Goal: Task Accomplishment & Management: Use online tool/utility

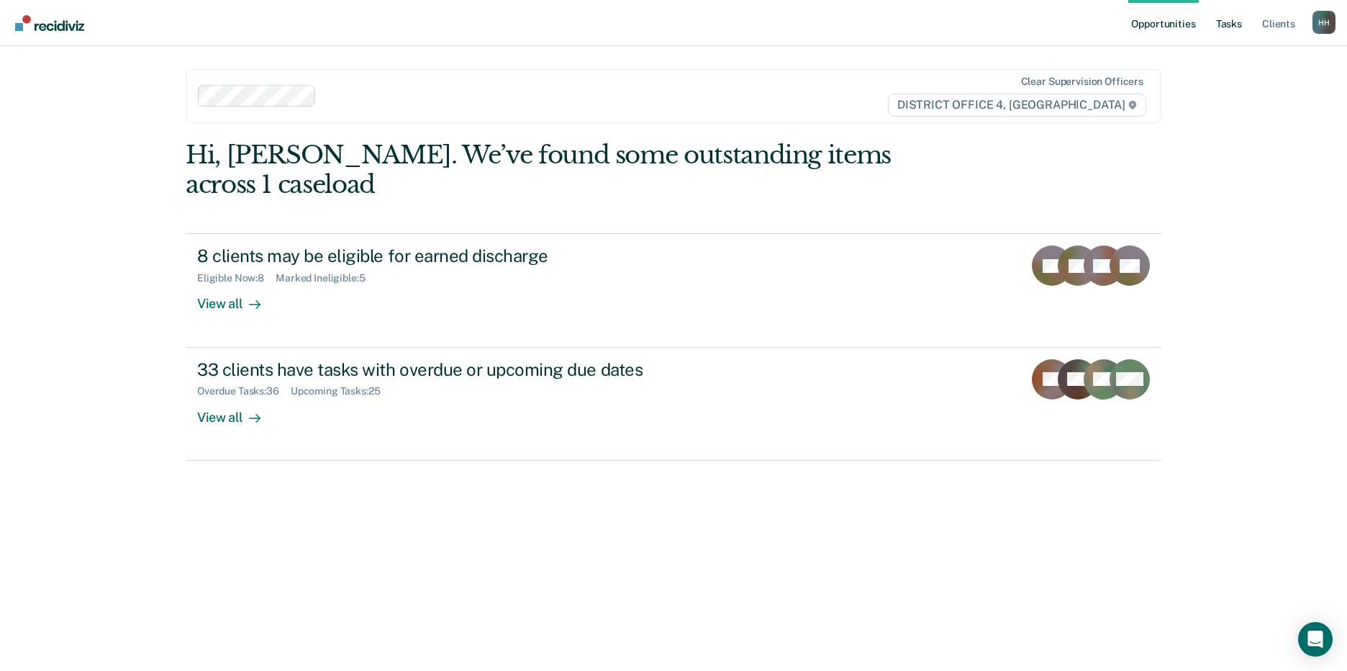
click at [1226, 23] on link "Tasks" at bounding box center [1229, 23] width 32 height 46
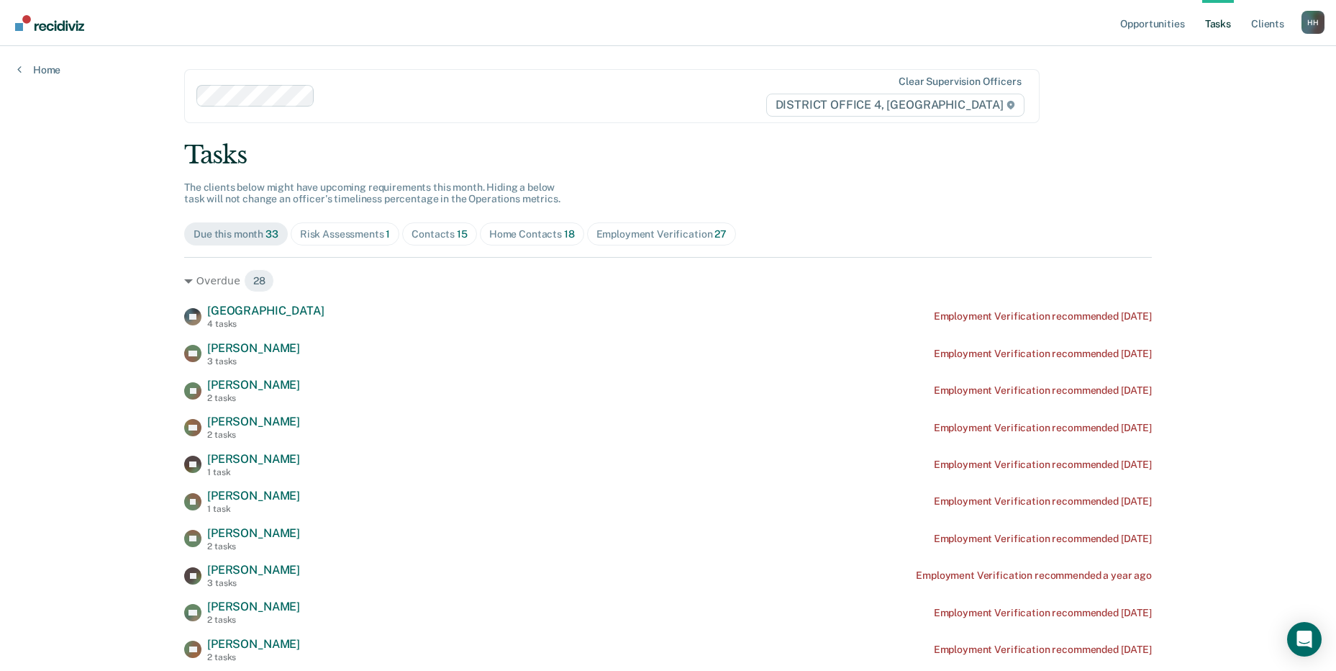
click at [489, 235] on div "Home Contacts 18" at bounding box center [532, 234] width 86 height 12
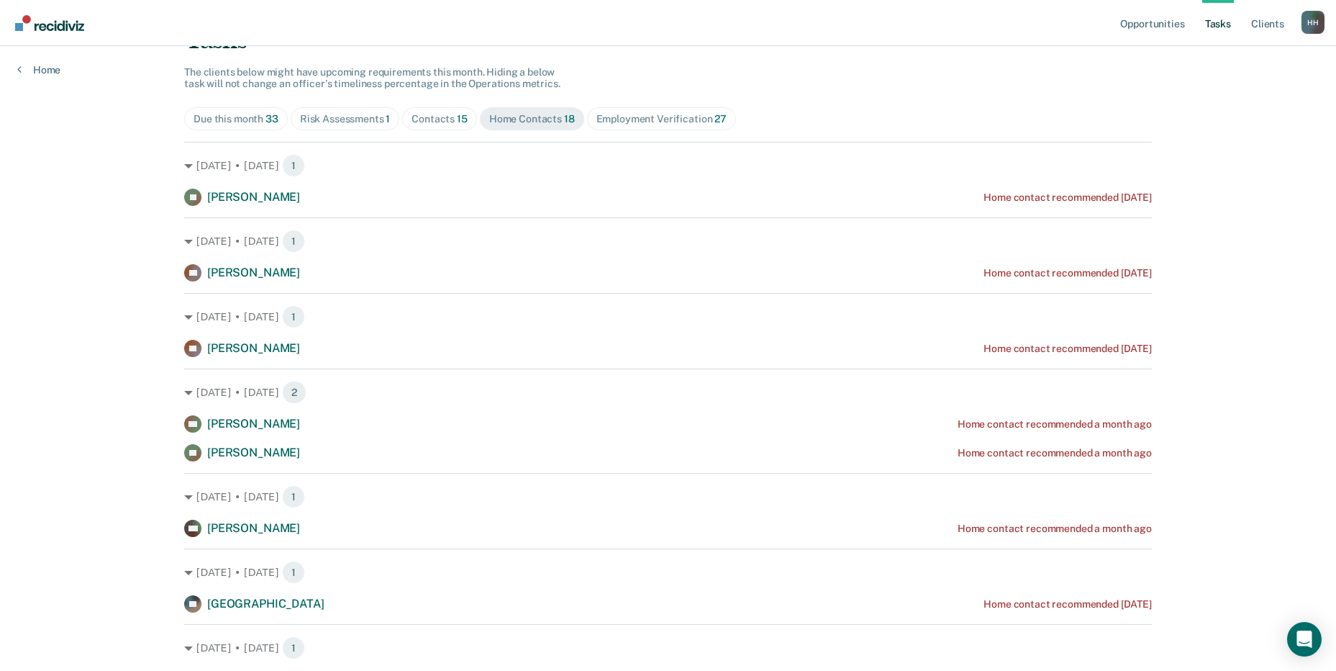
scroll to position [144, 0]
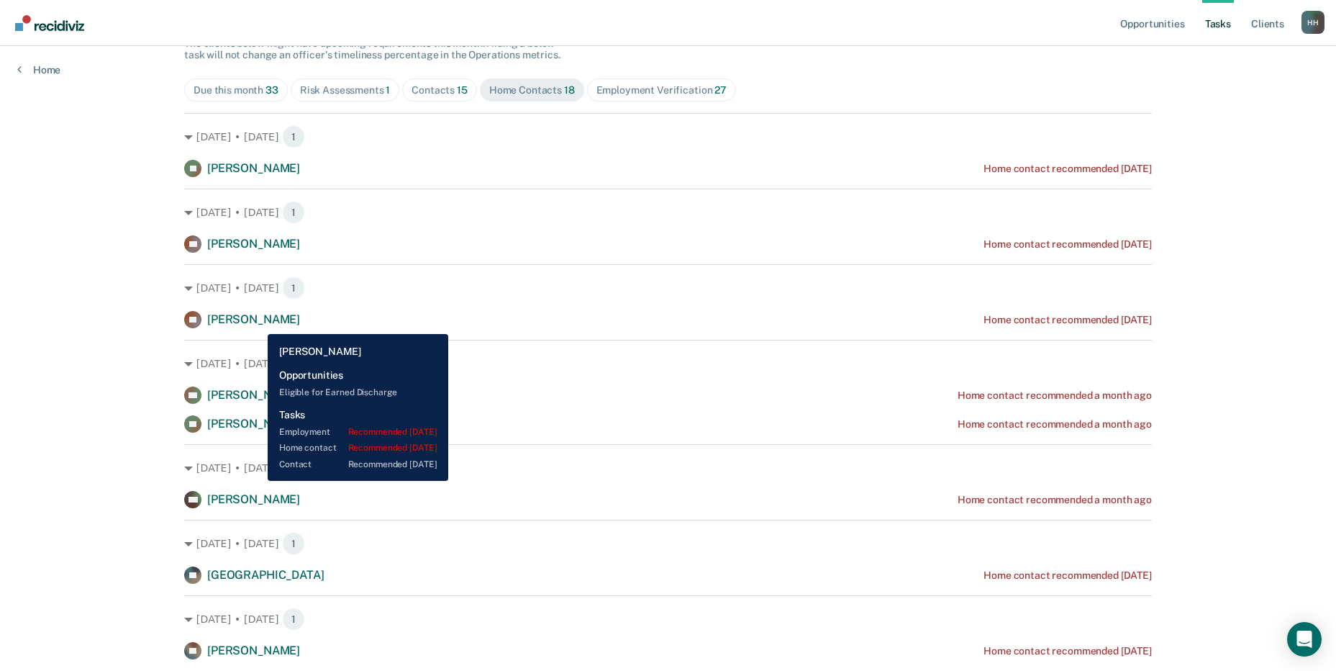
click at [257, 323] on span "[PERSON_NAME]" at bounding box center [253, 319] width 93 height 14
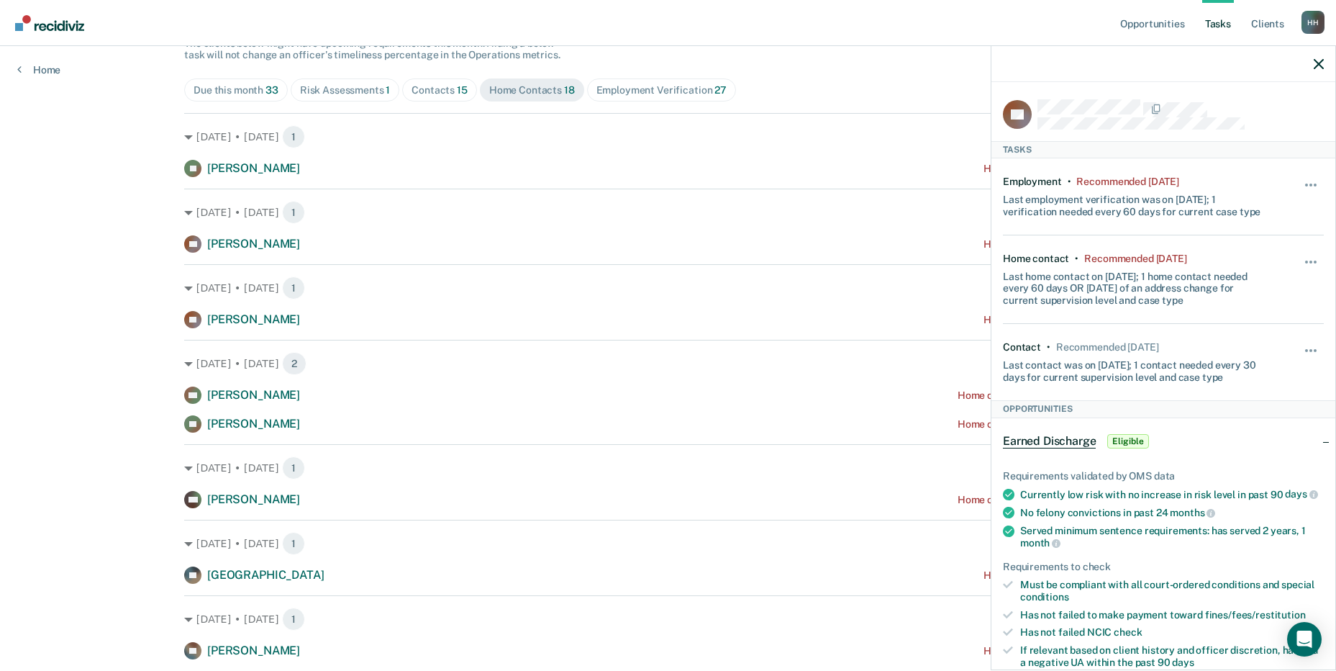
click at [1311, 65] on div at bounding box center [1164, 64] width 344 height 36
click at [1318, 65] on icon "button" at bounding box center [1319, 64] width 10 height 10
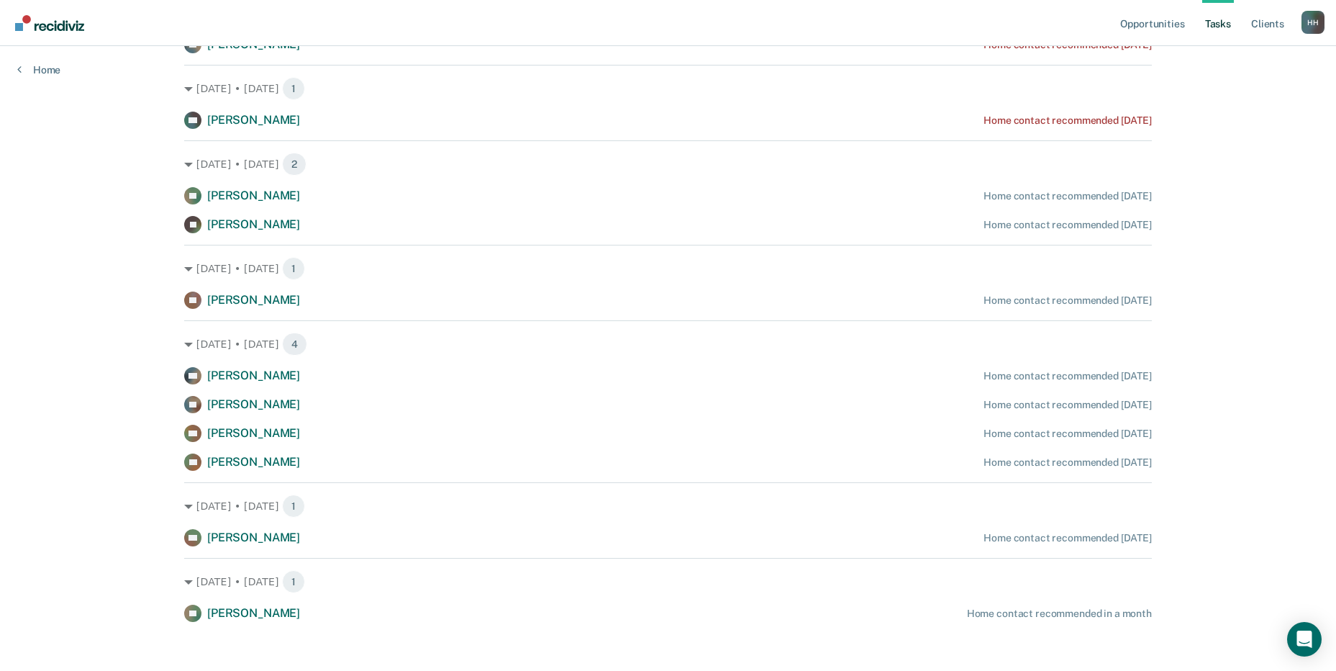
scroll to position [759, 0]
